Goal: Find specific page/section

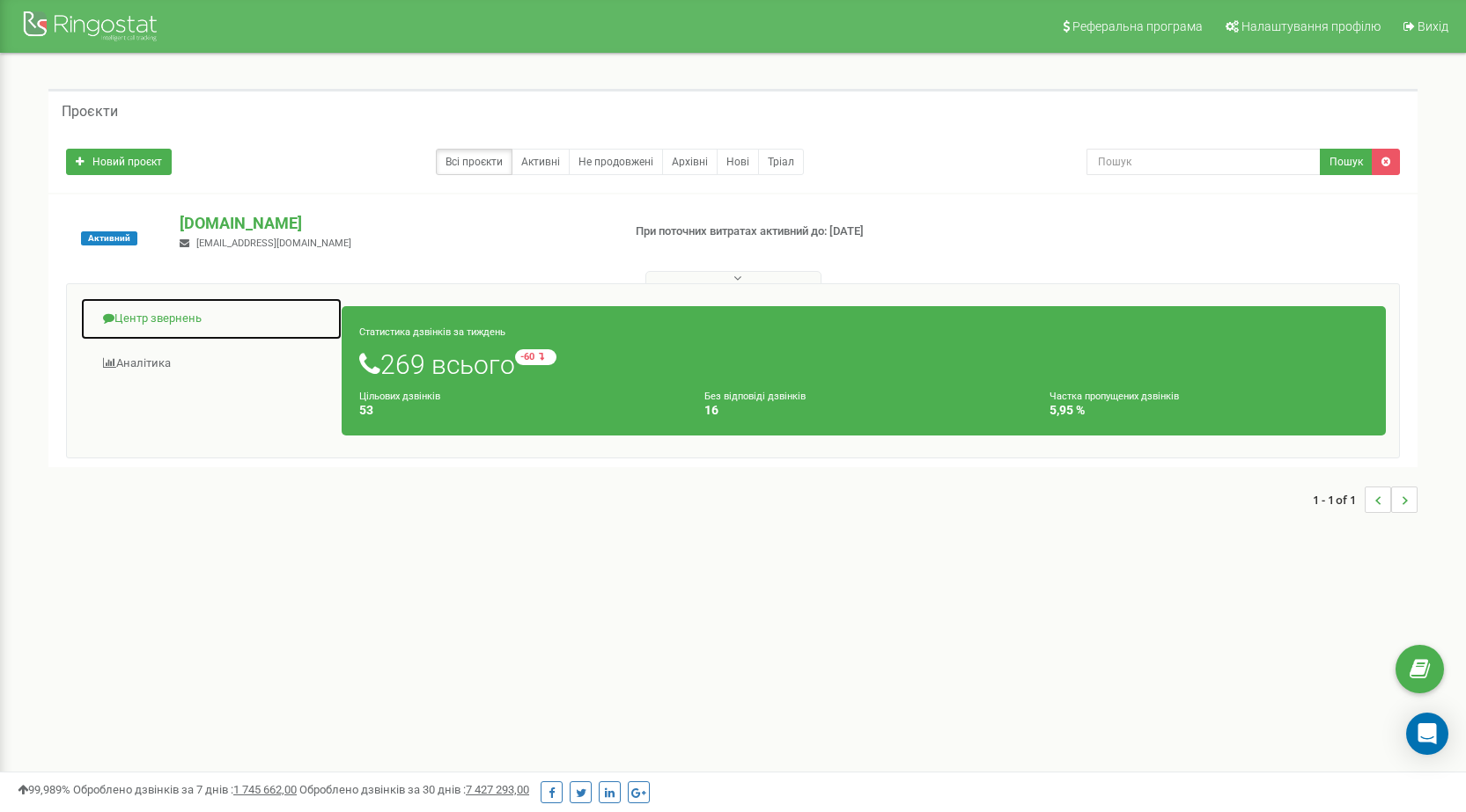
click at [181, 321] on link "Центр звернень" at bounding box center [211, 319] width 262 height 43
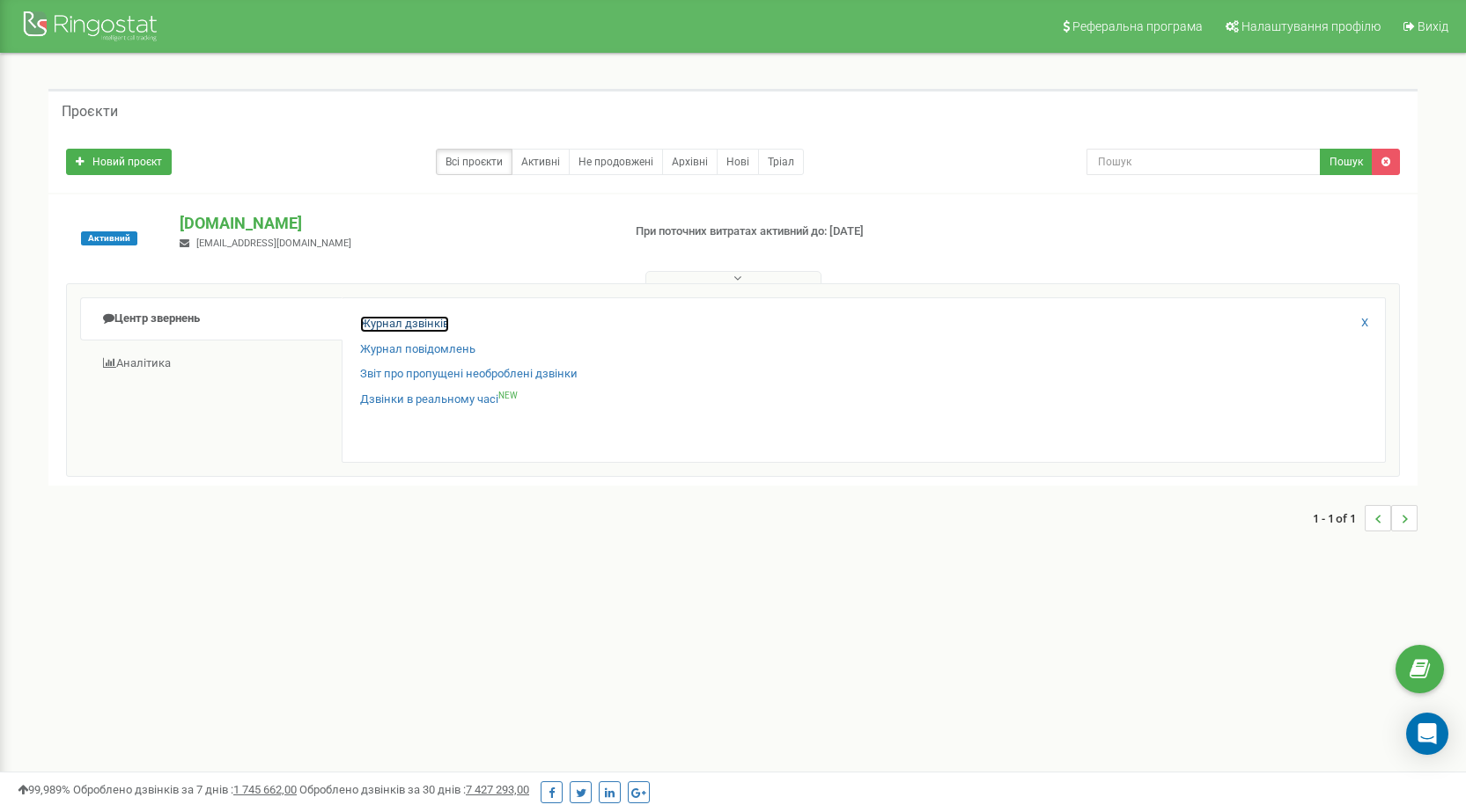
click at [408, 324] on link "Журнал дзвінків" at bounding box center [404, 324] width 89 height 17
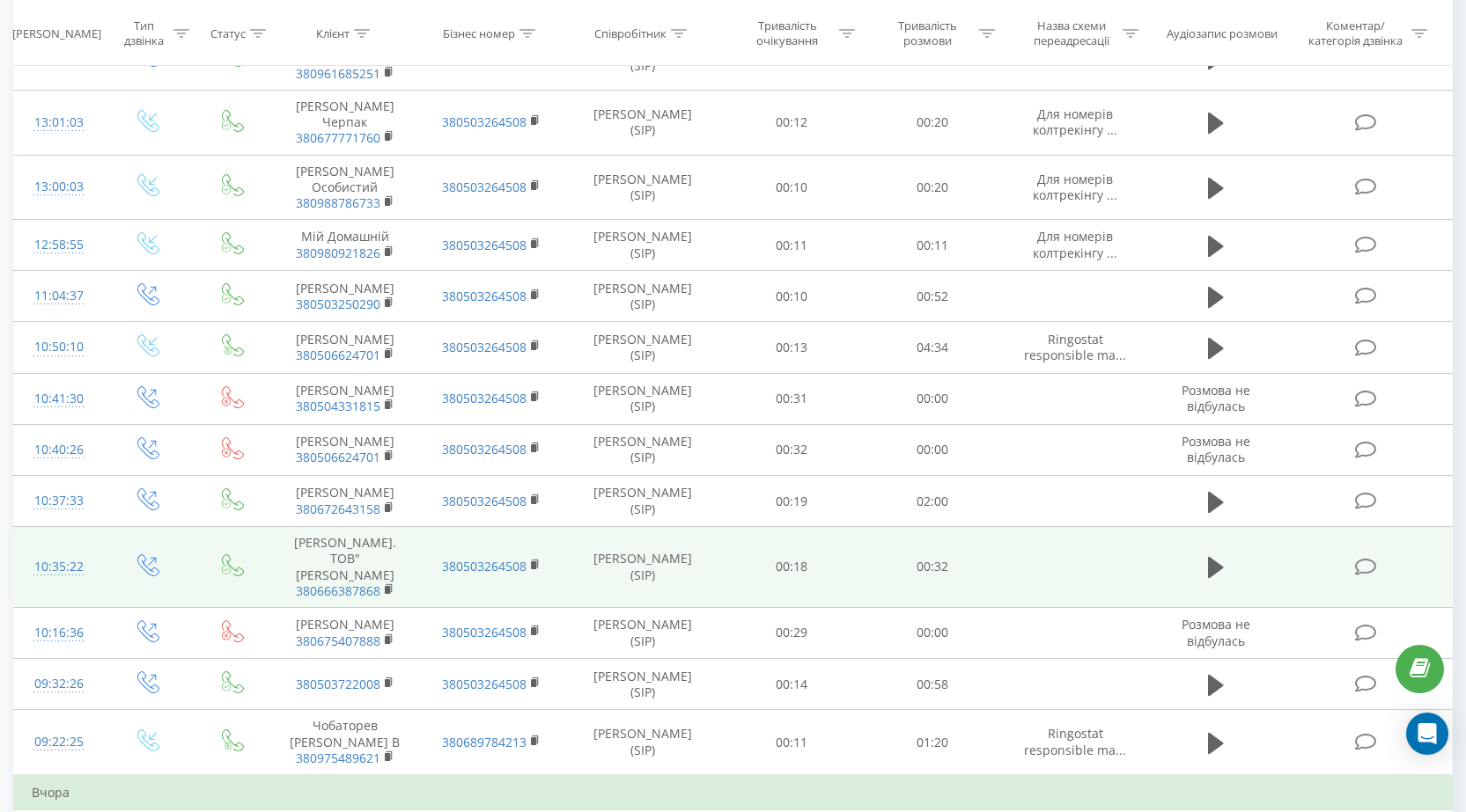
scroll to position [264, 0]
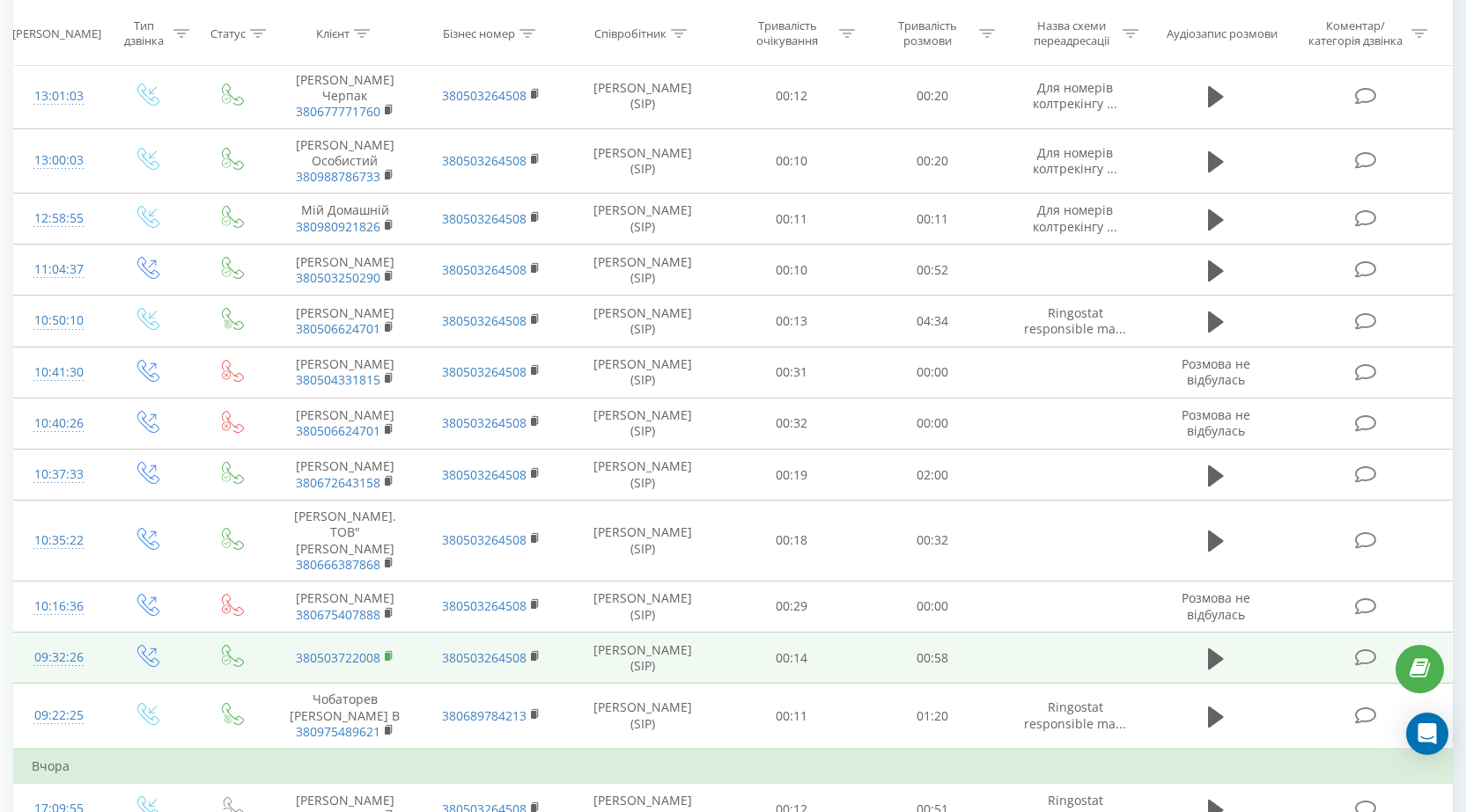
click at [389, 661] on rect at bounding box center [387, 656] width 6 height 8
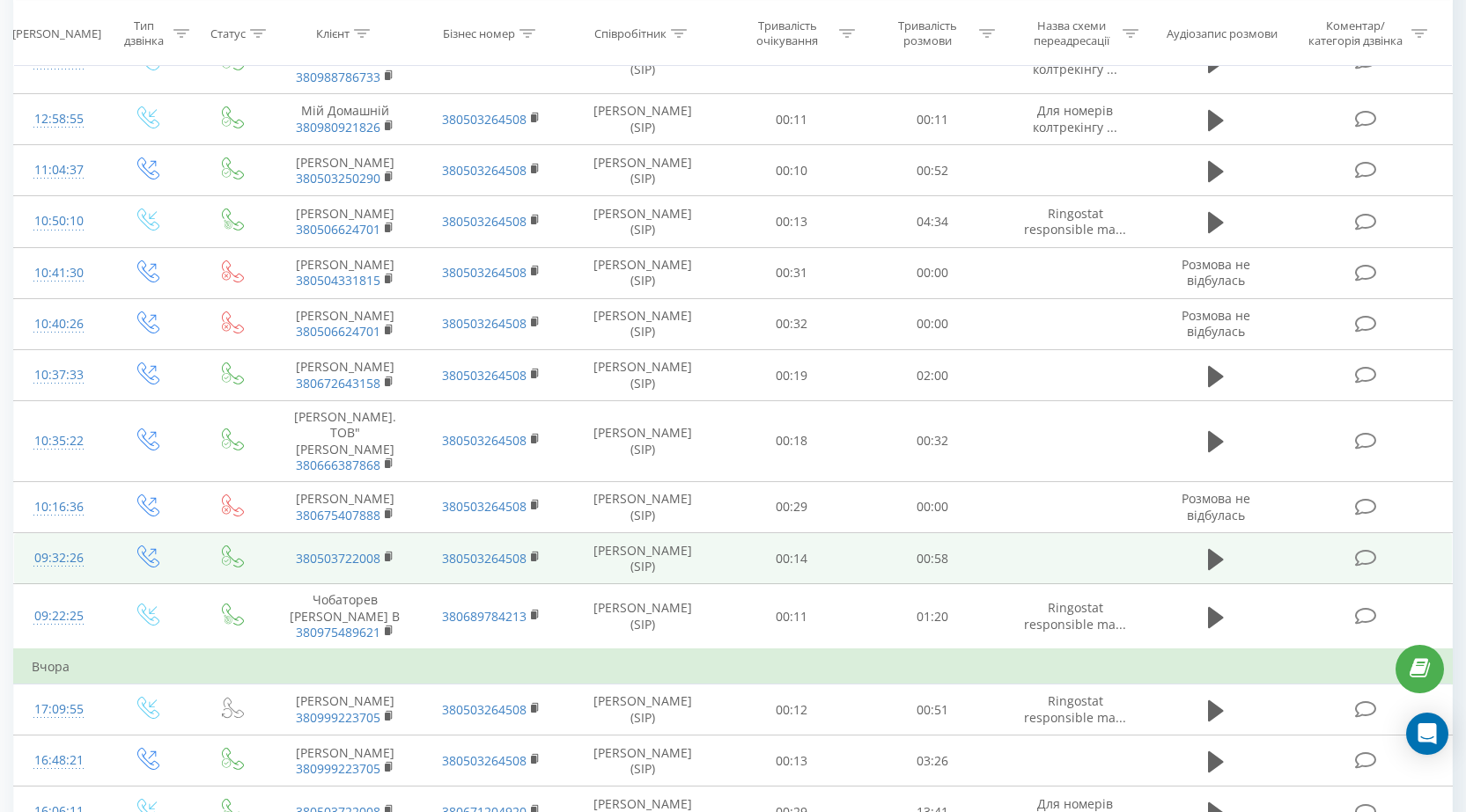
scroll to position [440, 0]
